Goal: Find specific page/section: Find specific page/section

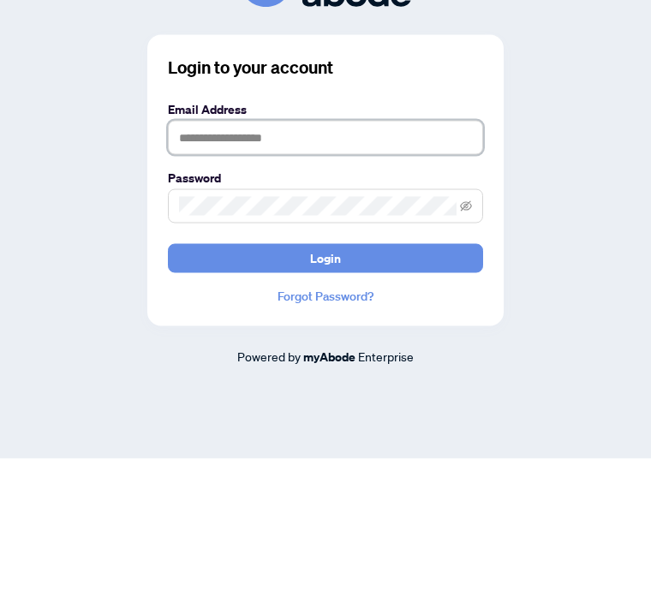
type input "**********"
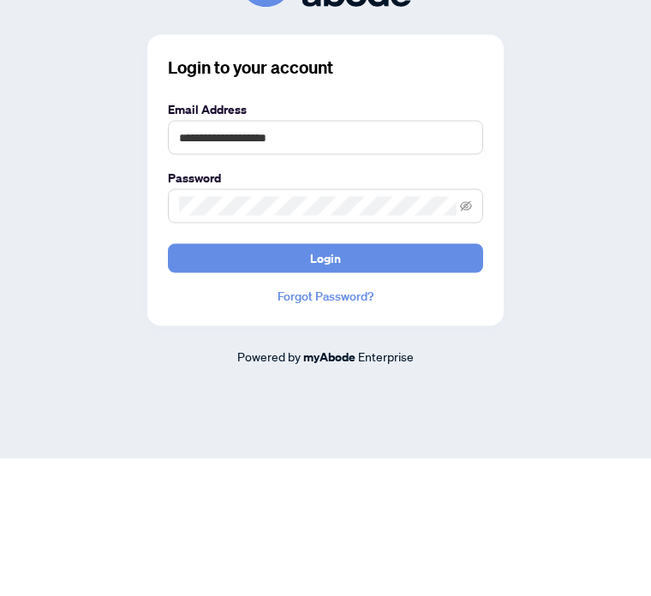
click at [325, 381] on button "Login" at bounding box center [325, 395] width 315 height 29
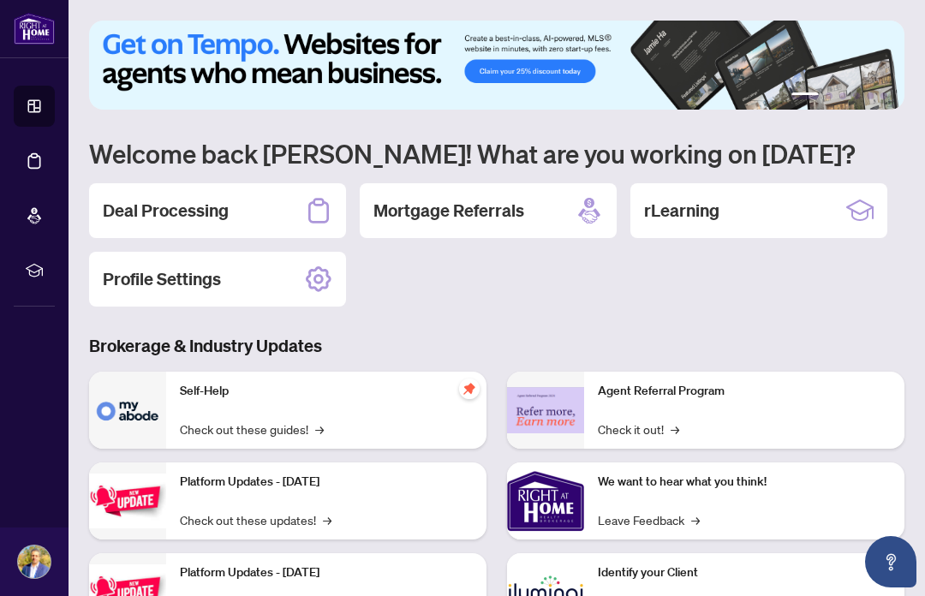
click at [217, 217] on h2 "Deal Processing" at bounding box center [166, 211] width 126 height 24
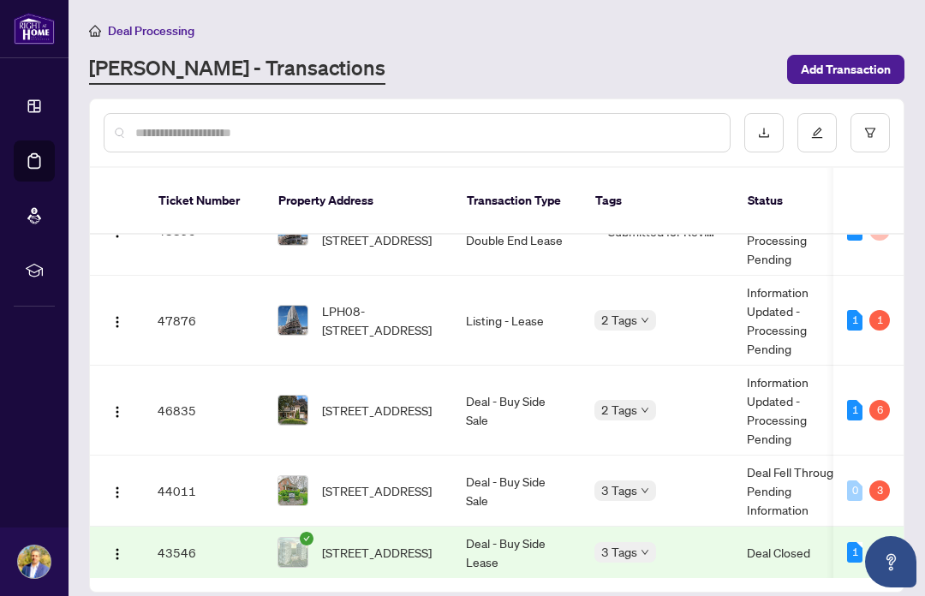
scroll to position [0, 1]
click at [650, 400] on div "1" at bounding box center [854, 410] width 15 height 21
click at [116, 405] on img "button" at bounding box center [117, 412] width 14 height 14
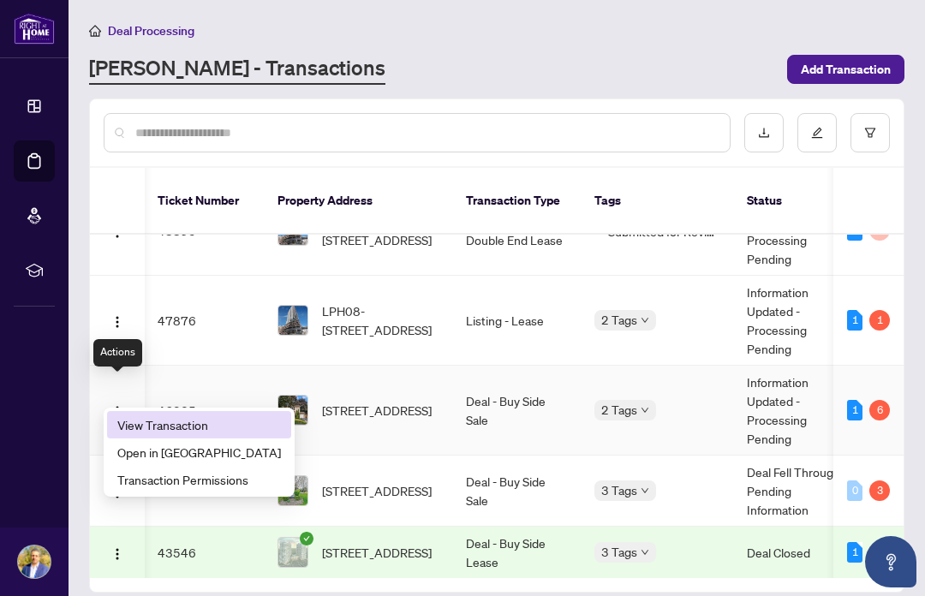
click at [193, 415] on span "View Transaction" at bounding box center [199, 424] width 164 height 19
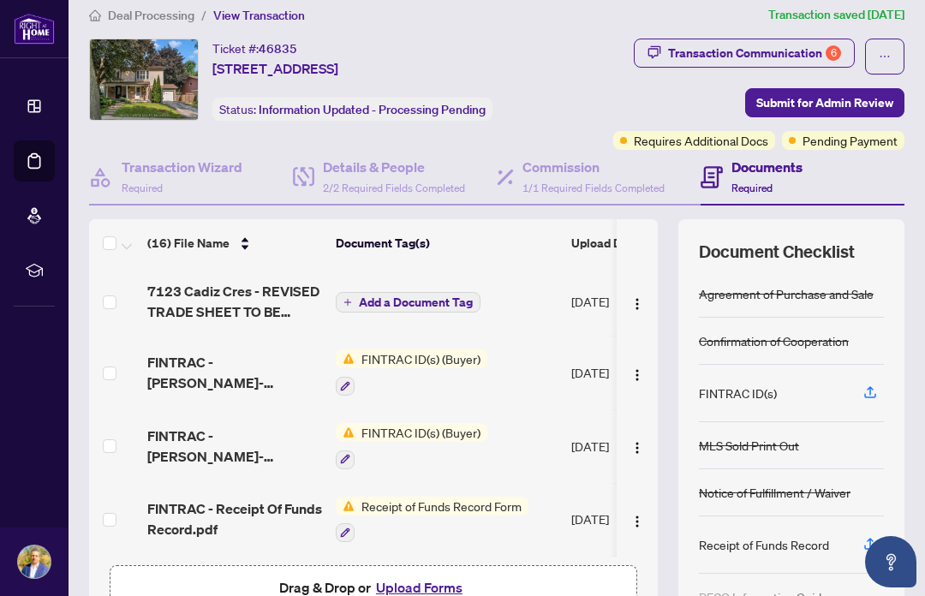
scroll to position [16, 0]
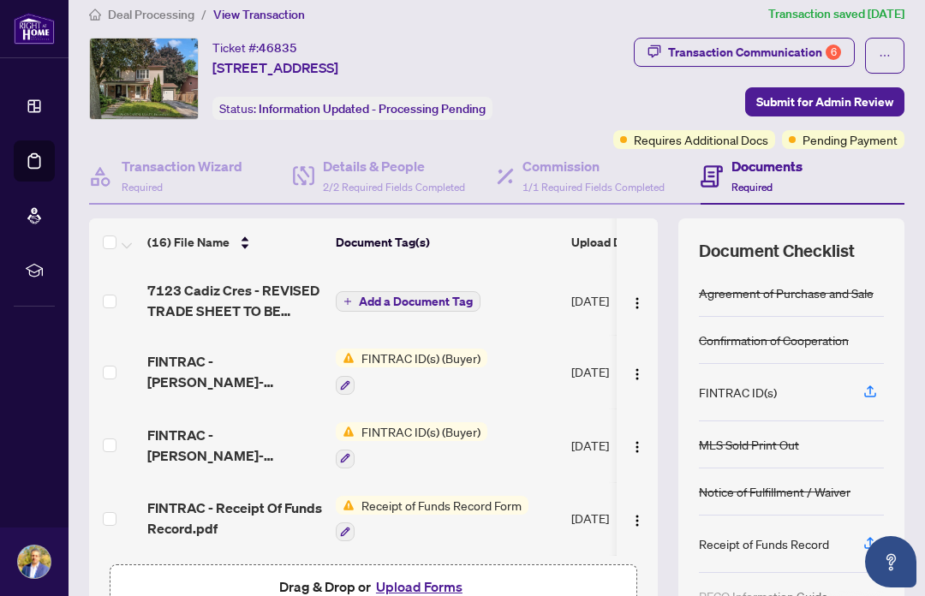
click at [650, 53] on div "Transaction Communication 6" at bounding box center [754, 52] width 173 height 27
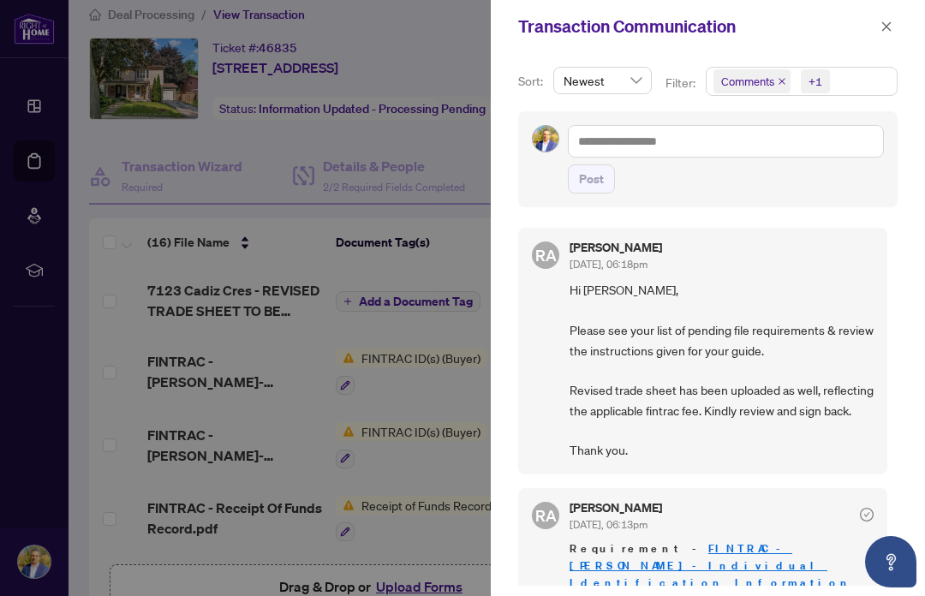
click at [650, 32] on icon "close" at bounding box center [886, 27] width 12 height 12
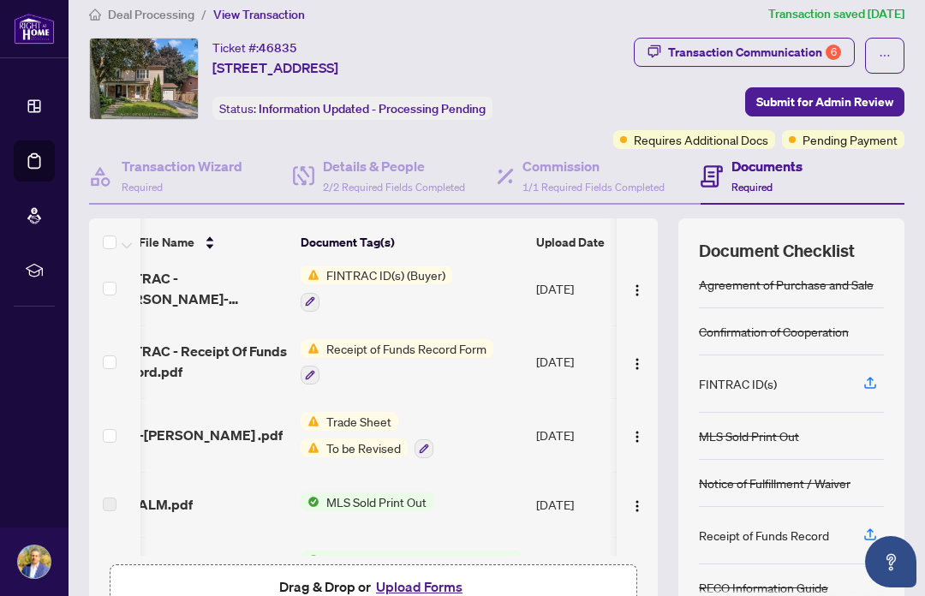
scroll to position [0, 0]
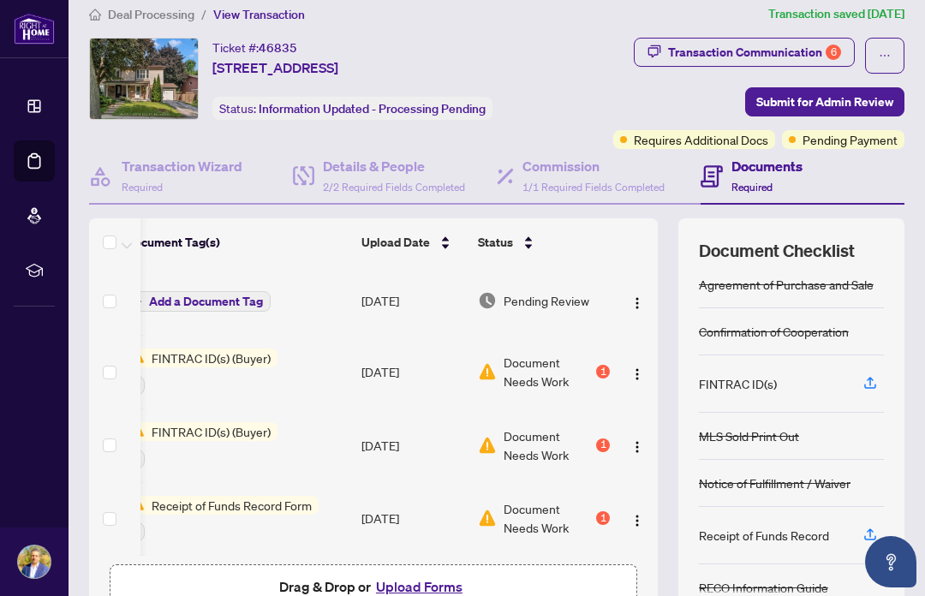
click at [601, 379] on div "1" at bounding box center [603, 372] width 14 height 14
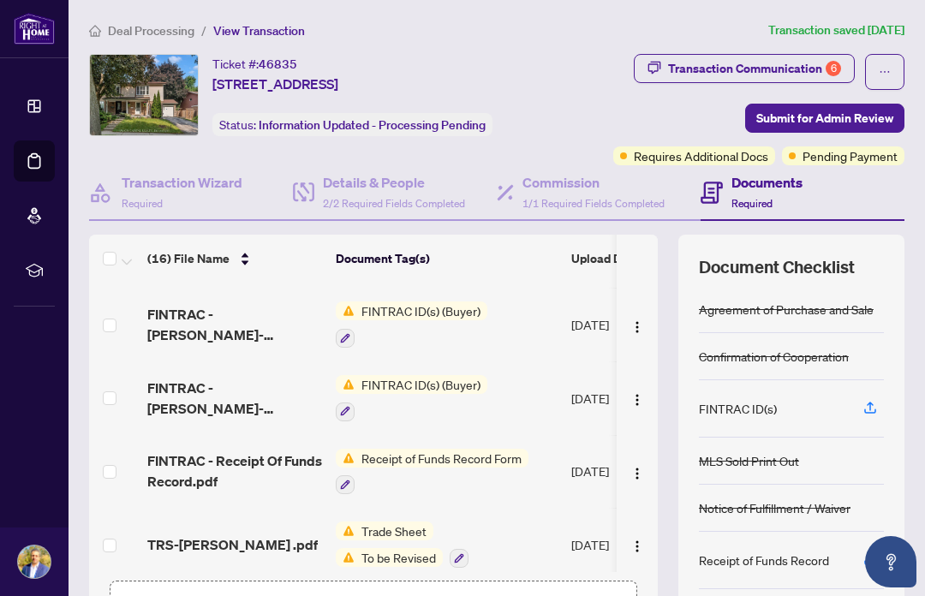
scroll to position [64, 0]
click at [501, 409] on td "FINTRAC ID(s) (Buyer)" at bounding box center [446, 398] width 235 height 74
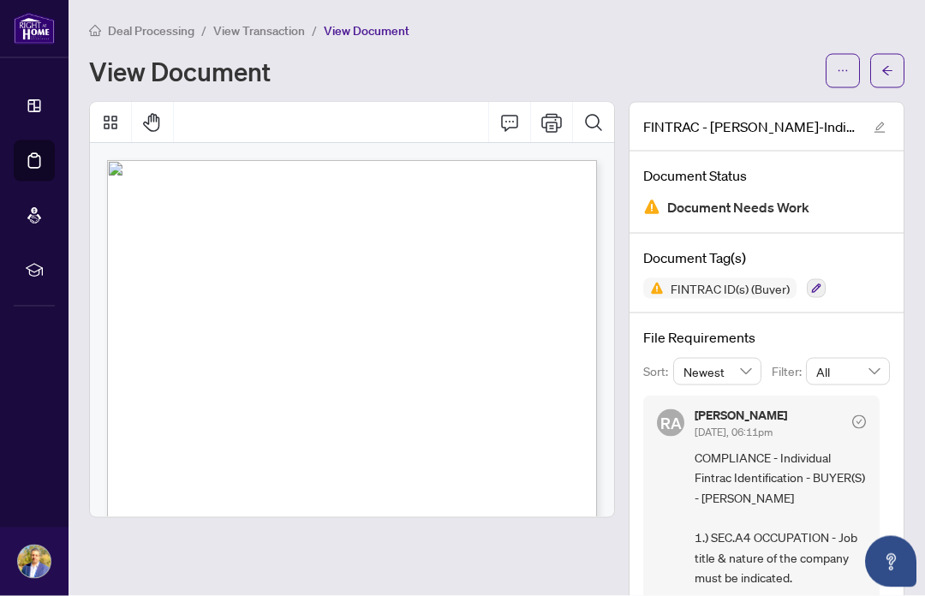
scroll to position [59, 0]
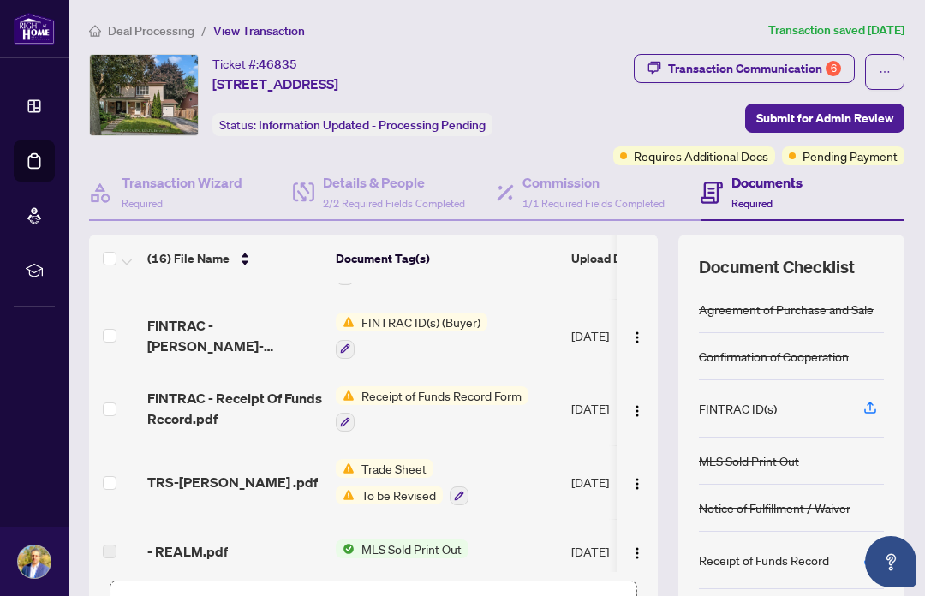
scroll to position [128, 0]
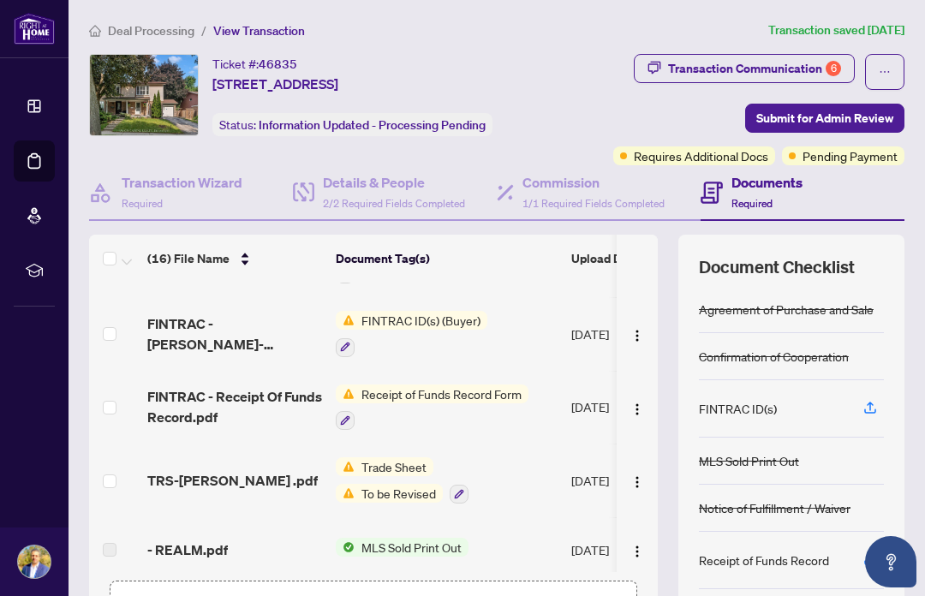
click at [499, 403] on span "Receipt of Funds Record Form" at bounding box center [442, 394] width 174 height 19
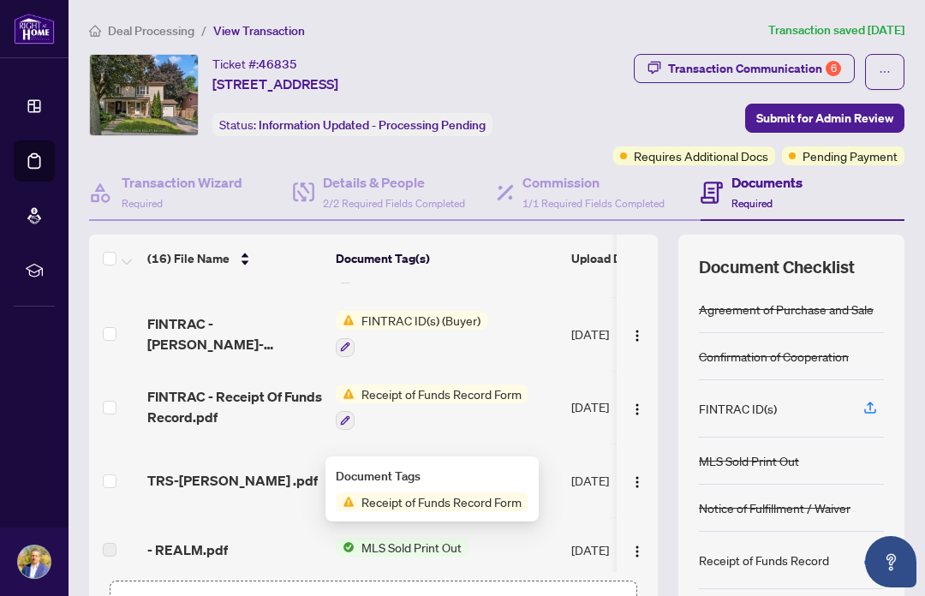
click at [578, 435] on td "Aug/22/2025" at bounding box center [622, 408] width 116 height 74
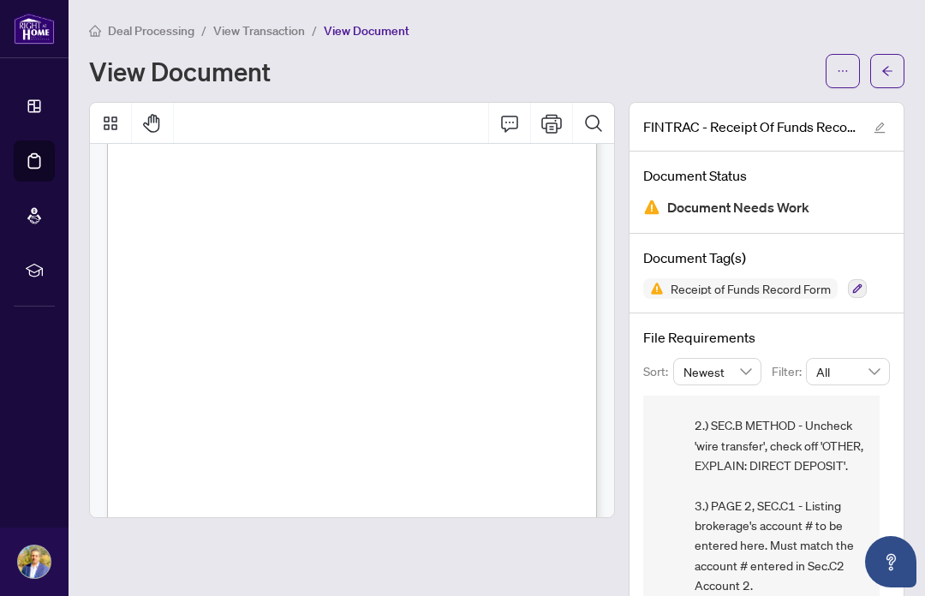
scroll to position [957, 0]
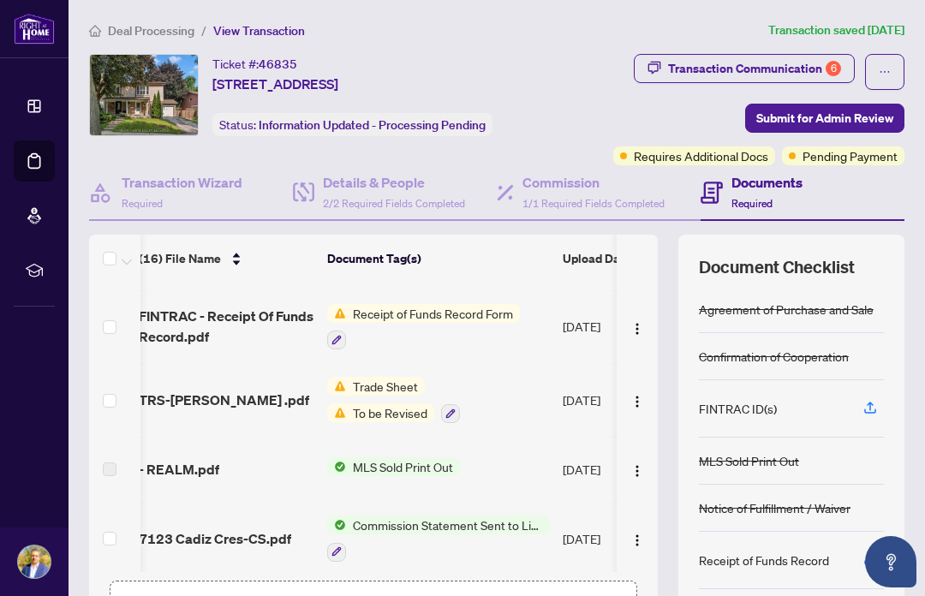
scroll to position [214, 9]
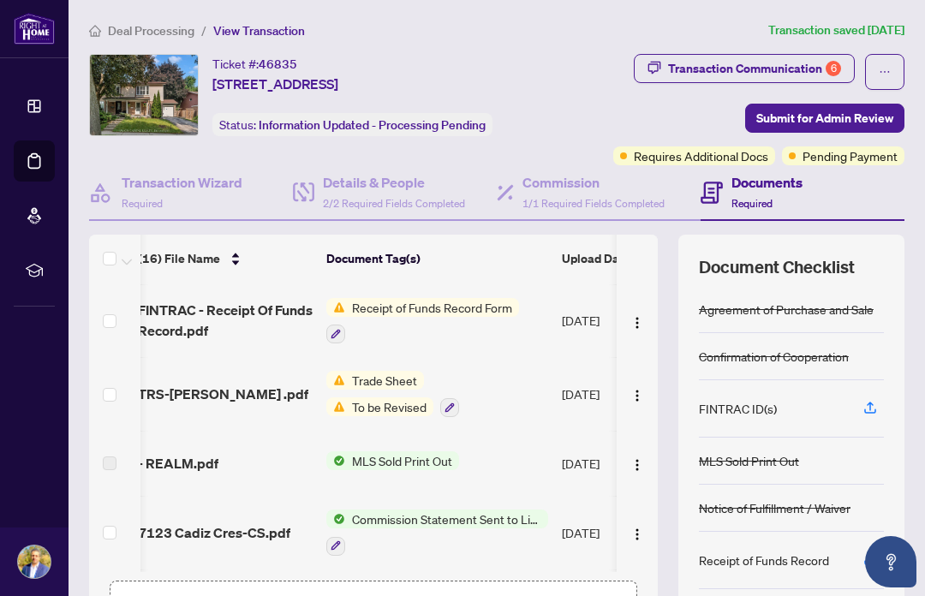
click at [534, 423] on td "Trade Sheet To be Revised" at bounding box center [436, 394] width 235 height 74
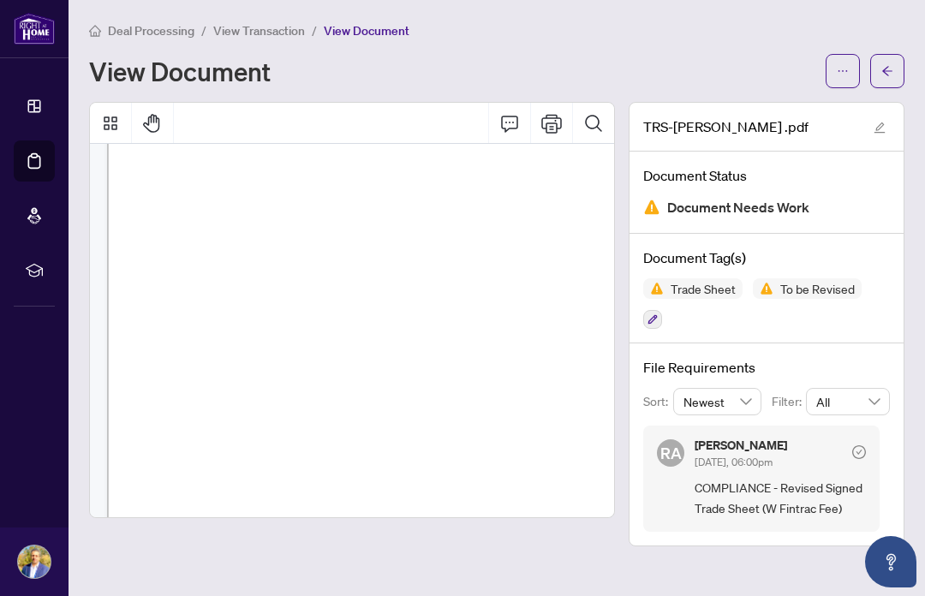
scroll to position [57, 0]
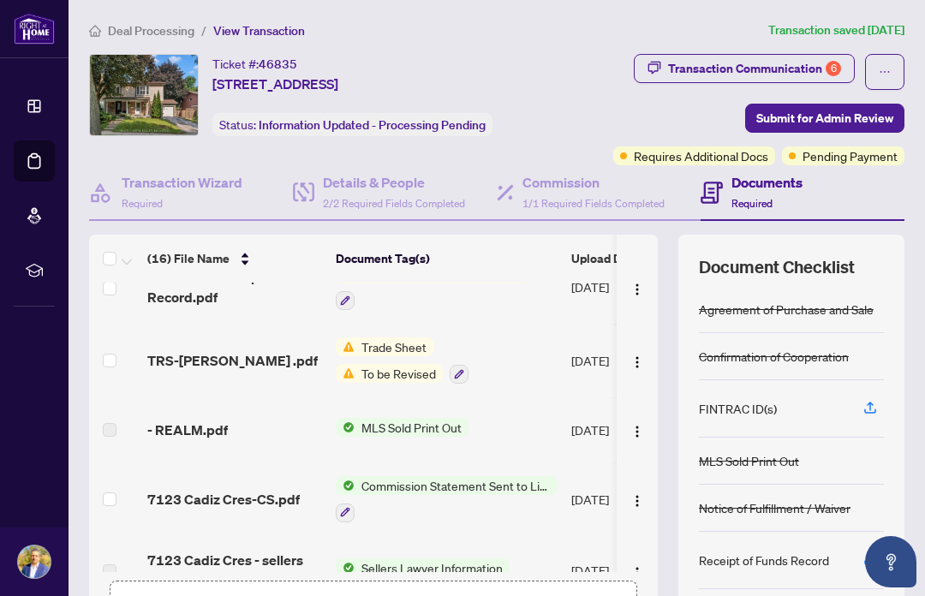
scroll to position [246, 0]
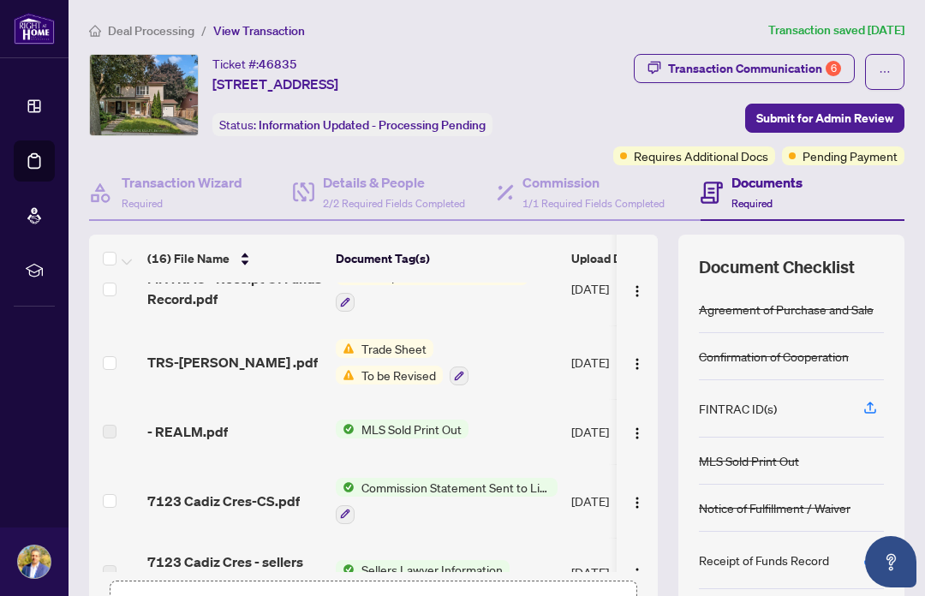
click at [375, 385] on span "To be Revised" at bounding box center [399, 375] width 88 height 19
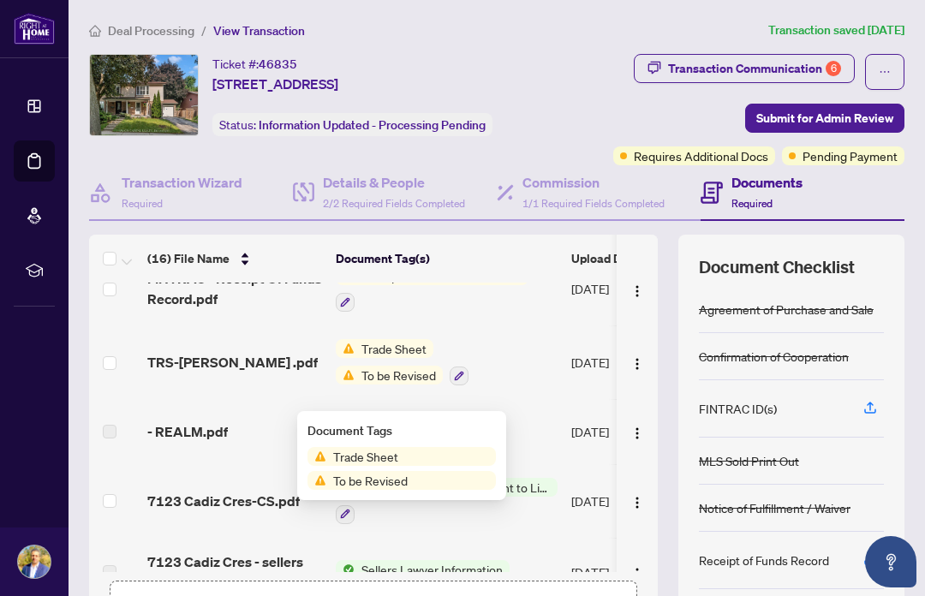
click at [563, 399] on td "Trade Sheet To be Revised" at bounding box center [446, 362] width 235 height 74
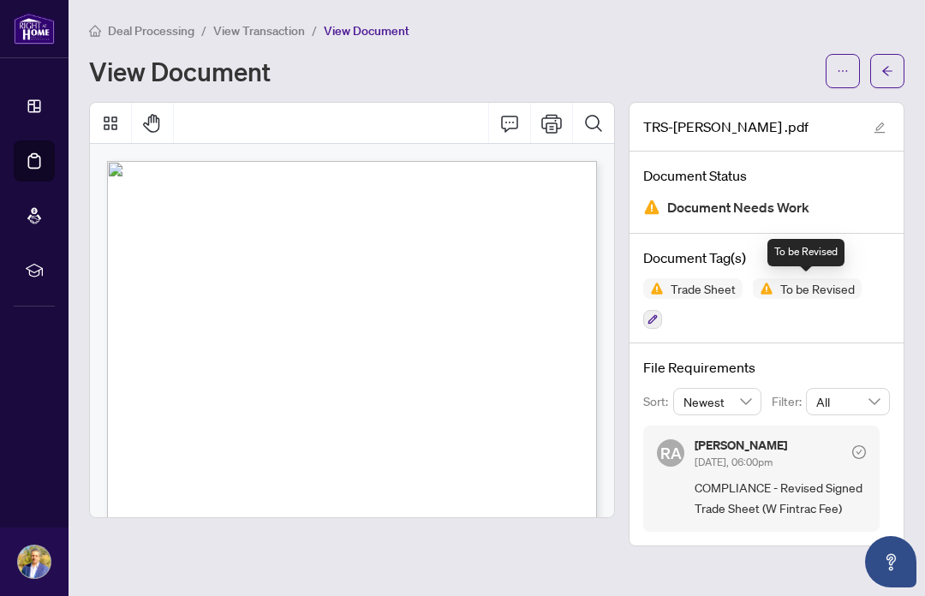
click at [650, 252] on div "To be Revised" at bounding box center [805, 252] width 77 height 27
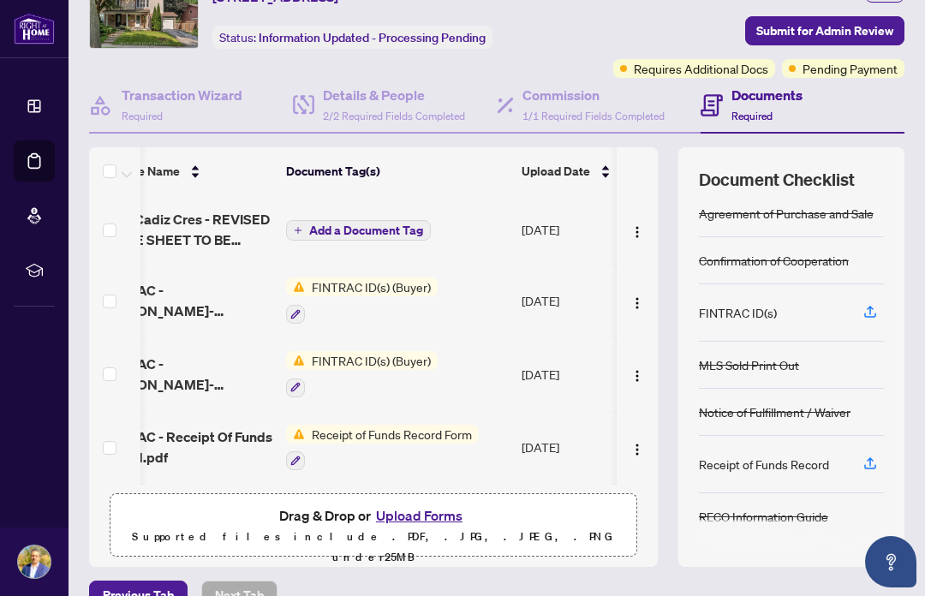
scroll to position [0, 54]
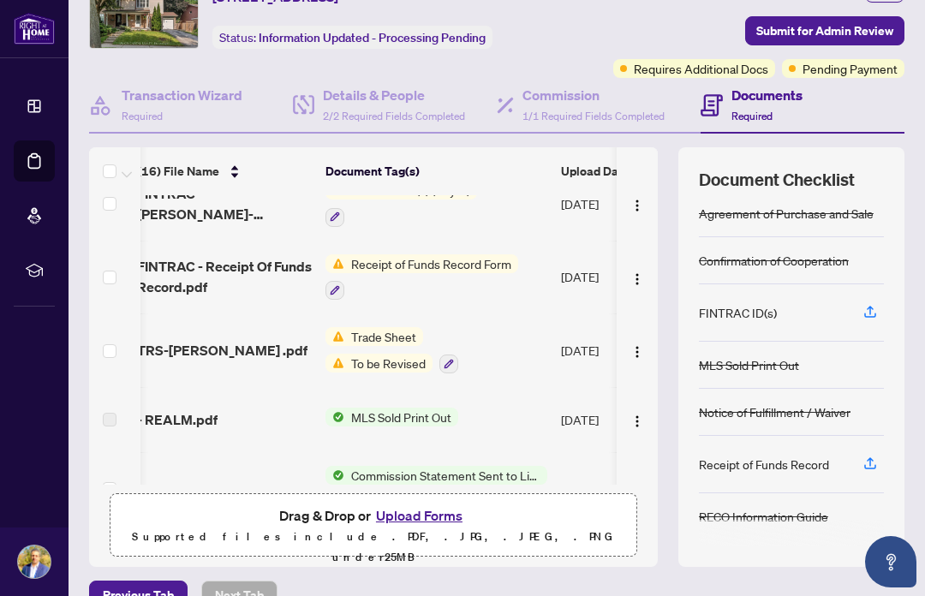
click at [448, 373] on button "button" at bounding box center [448, 364] width 19 height 19
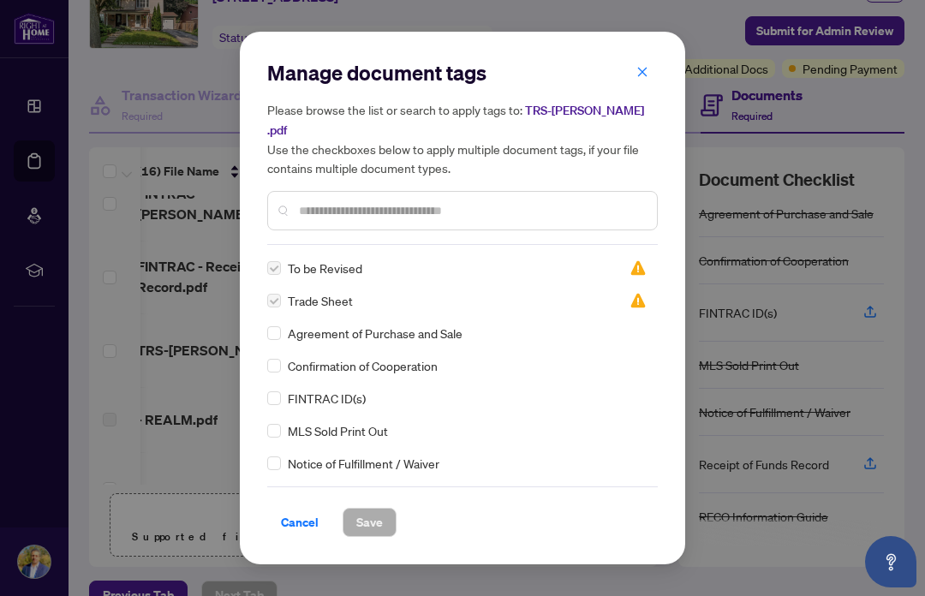
click at [301, 510] on span "Cancel" at bounding box center [300, 522] width 38 height 27
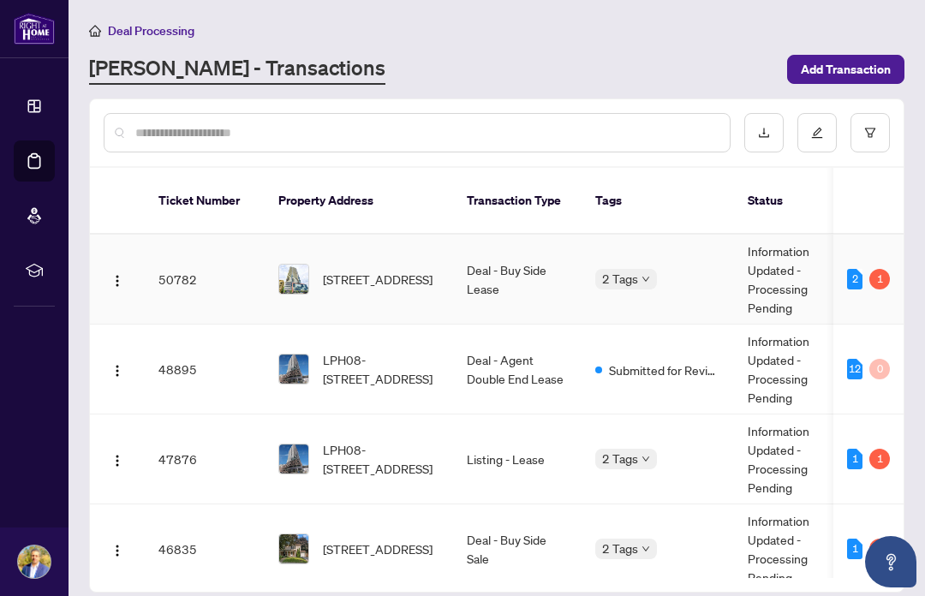
click at [432, 270] on span "3708-4065 Confederation Pkwy, Mississauga, Ontario L5B 0L4, Canada" at bounding box center [378, 279] width 110 height 19
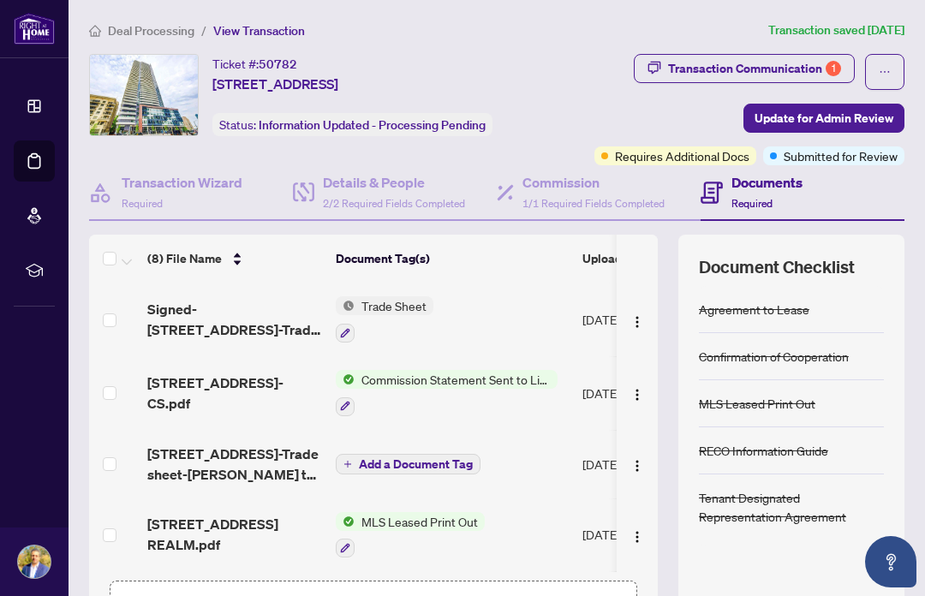
click at [650, 69] on div "Transaction Communication 1" at bounding box center [754, 68] width 173 height 27
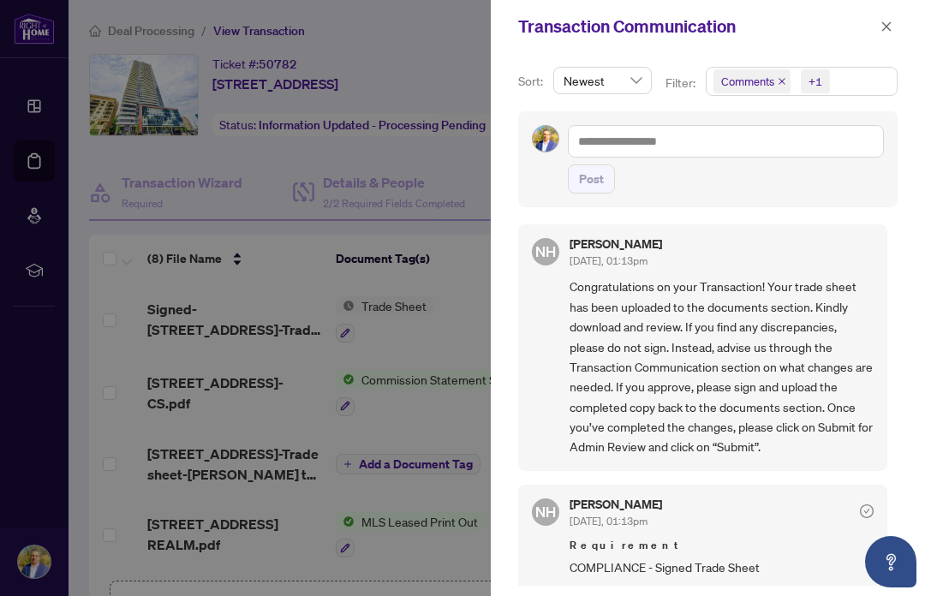
click at [650, 29] on icon "close" at bounding box center [886, 27] width 12 height 12
